Goal: Task Accomplishment & Management: Use online tool/utility

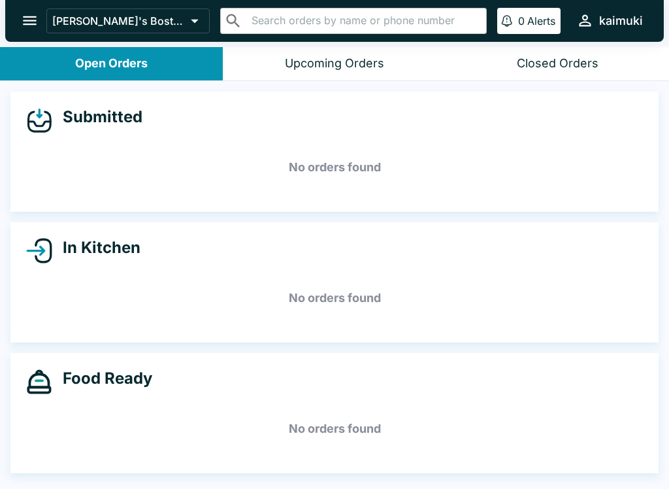
click at [353, 76] on button "Upcoming Orders" at bounding box center [334, 63] width 223 height 33
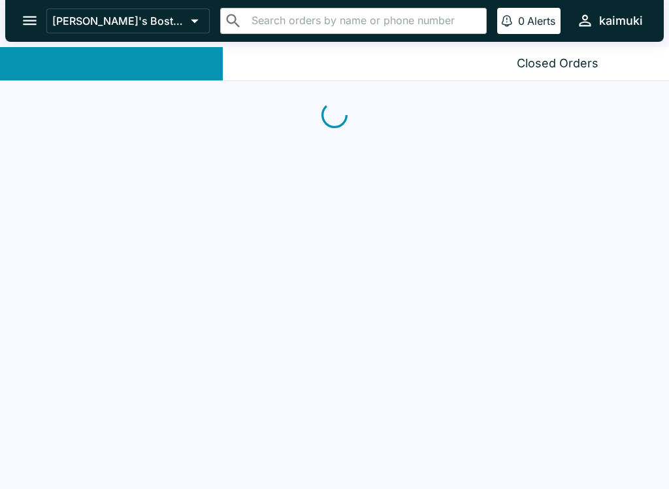
click at [126, 60] on span at bounding box center [111, 63] width 223 height 33
click at [381, 60] on div "Upcoming Orders" at bounding box center [334, 63] width 100 height 15
click at [542, 70] on div "Closed Orders" at bounding box center [558, 63] width 82 height 15
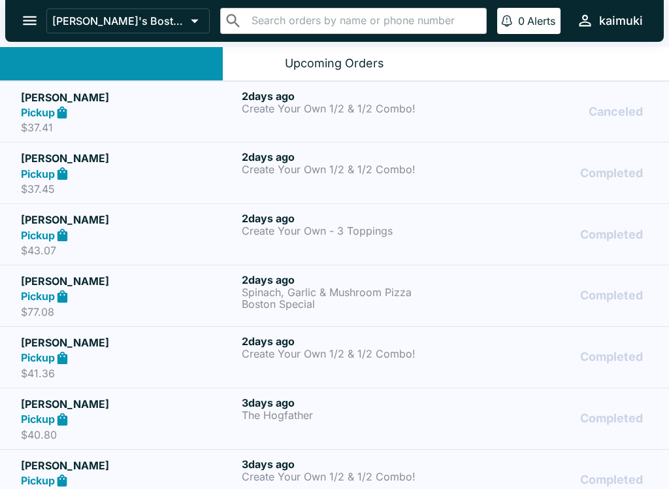
click at [275, 58] on button "Upcoming Orders" at bounding box center [334, 63] width 223 height 33
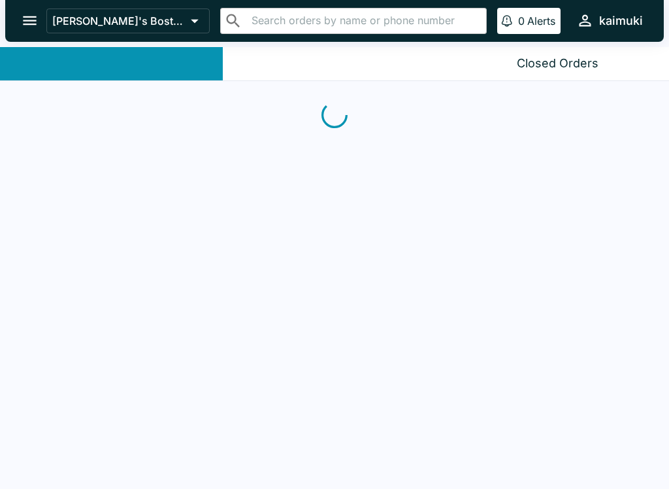
click at [307, 57] on div "Upcoming Orders" at bounding box center [334, 63] width 100 height 15
click at [155, 63] on span at bounding box center [111, 63] width 223 height 33
click at [187, 55] on span at bounding box center [111, 63] width 223 height 33
click at [186, 55] on span at bounding box center [111, 63] width 223 height 33
click at [174, 64] on span at bounding box center [111, 63] width 223 height 33
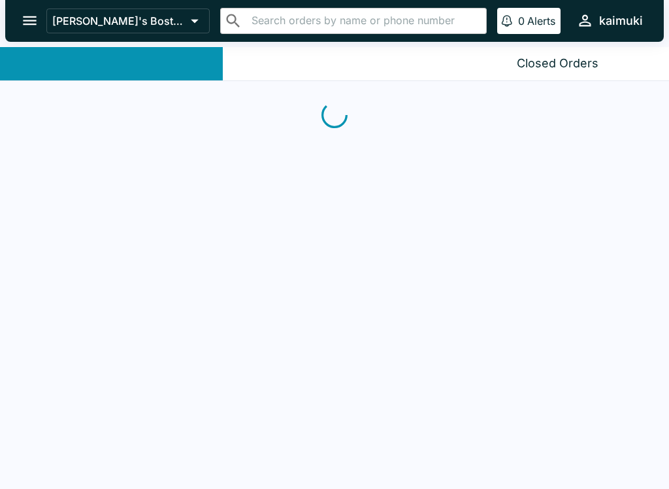
click at [178, 65] on span at bounding box center [111, 63] width 223 height 33
click at [180, 61] on span at bounding box center [111, 63] width 223 height 33
click at [175, 63] on span at bounding box center [111, 63] width 223 height 33
click at [186, 16] on icon at bounding box center [195, 21] width 18 height 18
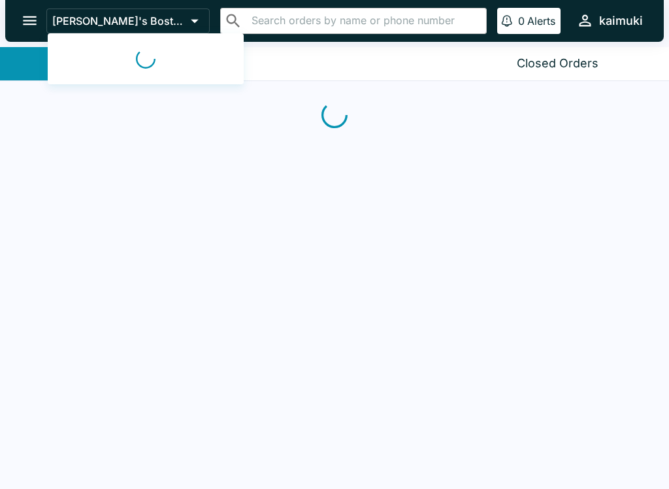
click at [384, 148] on div at bounding box center [334, 244] width 669 height 489
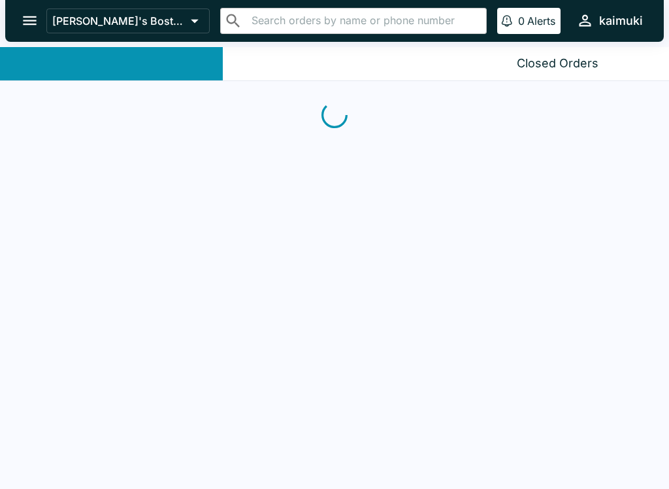
click at [455, 332] on div at bounding box center [334, 244] width 669 height 489
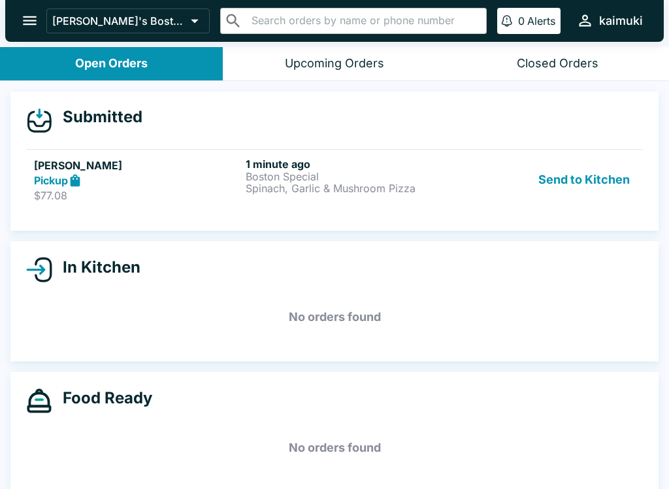
click at [398, 199] on div "1 minute ago Boston Special Spinach, Garlic & Mushroom Pizza" at bounding box center [349, 179] width 206 height 45
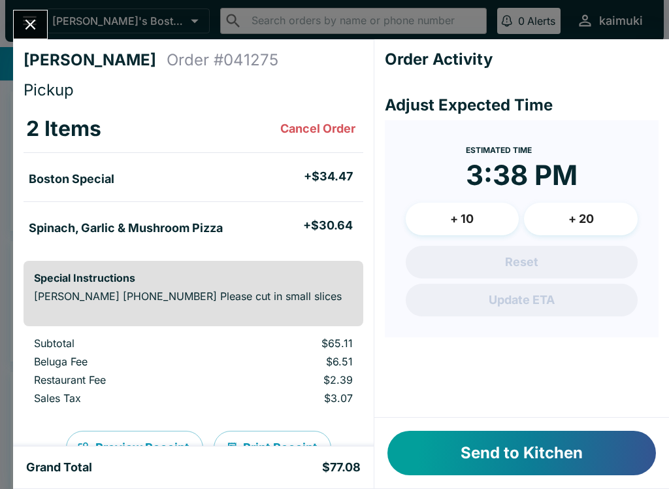
click at [355, 190] on li "Boston Special + $34.47" at bounding box center [194, 176] width 340 height 27
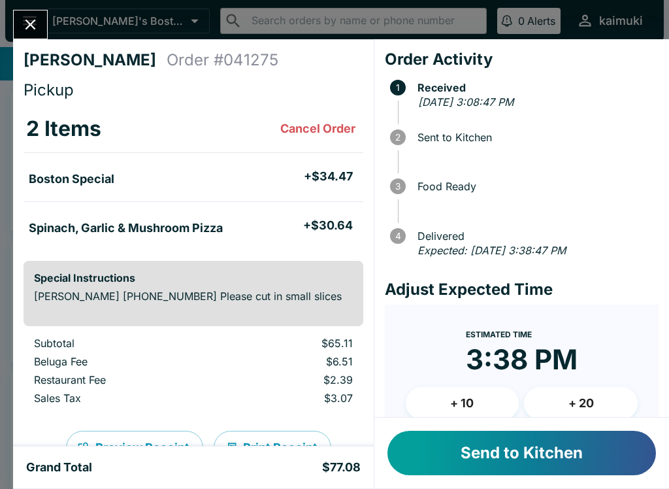
click at [546, 460] on button "Send to Kitchen" at bounding box center [521, 452] width 268 height 44
